Goal: Check status

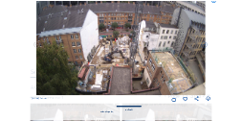
scroll to position [57, 0]
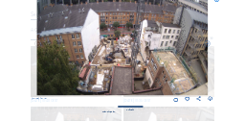
click at [217, 1] on icon at bounding box center [216, 2] width 5 height 6
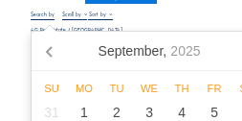
click at [37, 12] on input "text" at bounding box center [43, 14] width 25 height 6
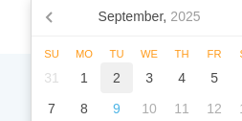
scroll to position [96, 0]
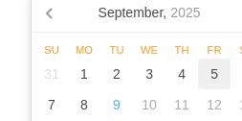
click at [218, 81] on div "5" at bounding box center [214, 73] width 33 height 31
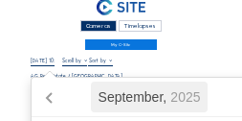
scroll to position [107, 0]
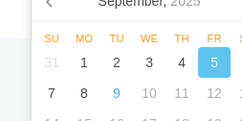
click at [19, 45] on div "Subscribe to our newsletter Register Office Sluis 2B/0001 [GEOGRAPHIC_DATA] [PH…" at bounding box center [121, 92] width 242 height 108
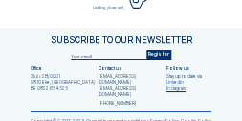
scroll to position [123, 0]
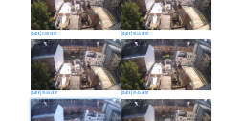
click at [84, 26] on img at bounding box center [76, 4] width 90 height 51
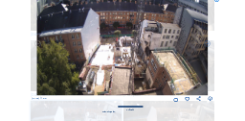
click at [218, 0] on icon at bounding box center [216, 2] width 5 height 6
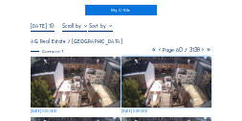
scroll to position [47, 0]
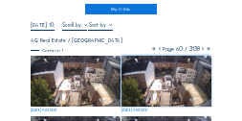
click at [44, 26] on input "[DATE] 10:40" at bounding box center [43, 25] width 25 height 6
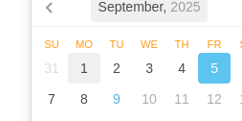
scroll to position [104, 0]
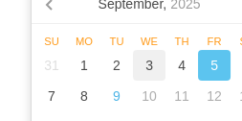
click at [147, 66] on div "3" at bounding box center [149, 65] width 33 height 31
type input "[DATE] 10:40"
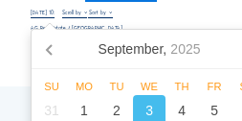
scroll to position [107, 0]
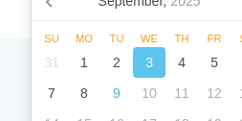
click at [16, 31] on div "Cameras Timelapses My C-Site [DATE] 10:40 Fullscreen AG Real Estate / [GEOGRAPH…" at bounding box center [121, 20] width 242 height 254
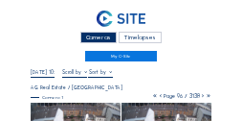
scroll to position [57, 0]
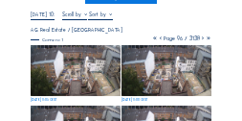
click at [158, 41] on icon at bounding box center [161, 38] width 6 height 8
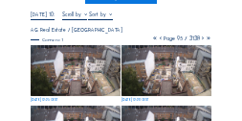
click at [158, 42] on icon at bounding box center [161, 38] width 6 height 8
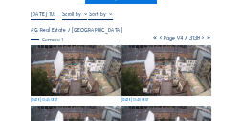
click at [158, 42] on icon at bounding box center [161, 38] width 6 height 8
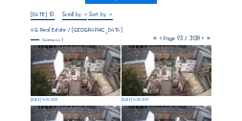
click at [158, 42] on icon at bounding box center [161, 38] width 6 height 8
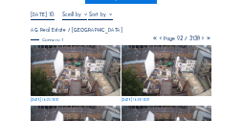
scroll to position [172, 0]
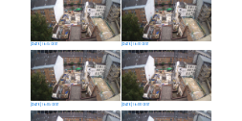
click at [173, 74] on img at bounding box center [167, 75] width 90 height 51
